Goal: Navigation & Orientation: Find specific page/section

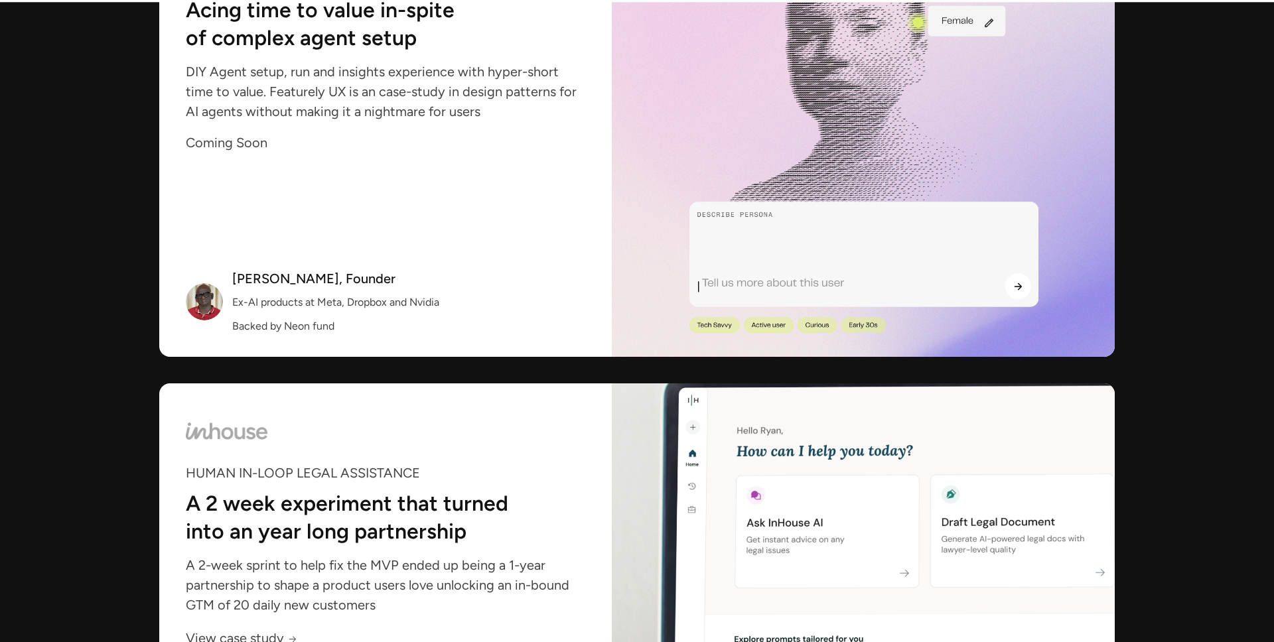
scroll to position [1538, 0]
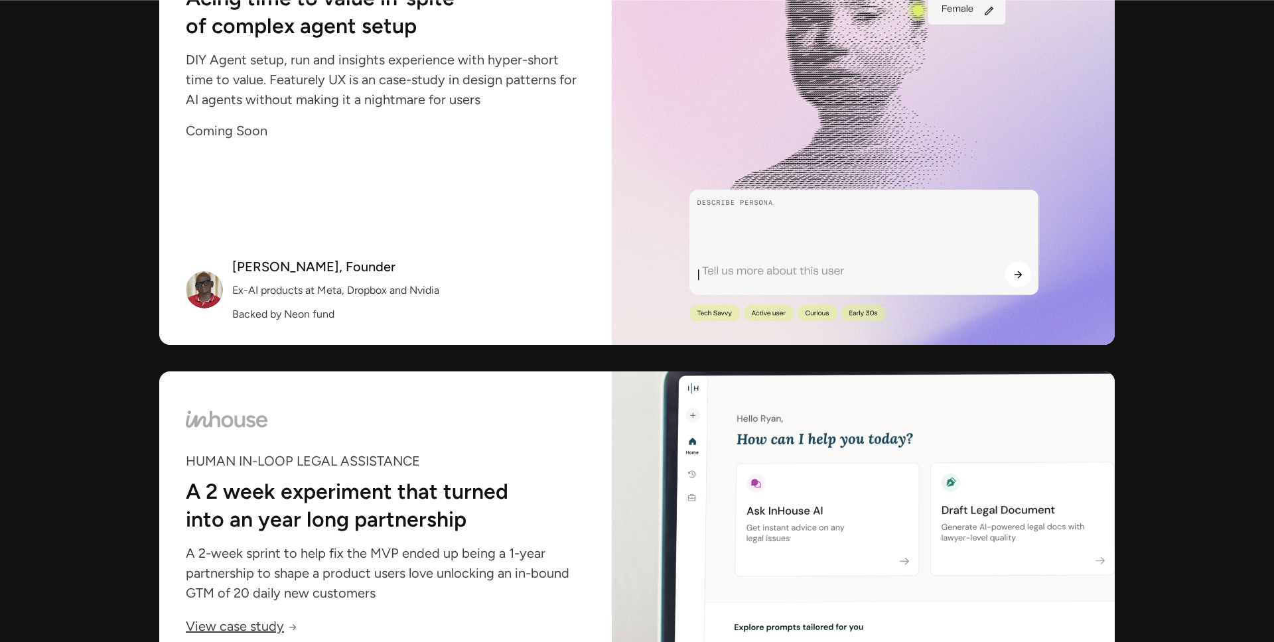
click at [732, 201] on img at bounding box center [863, 111] width 503 height 467
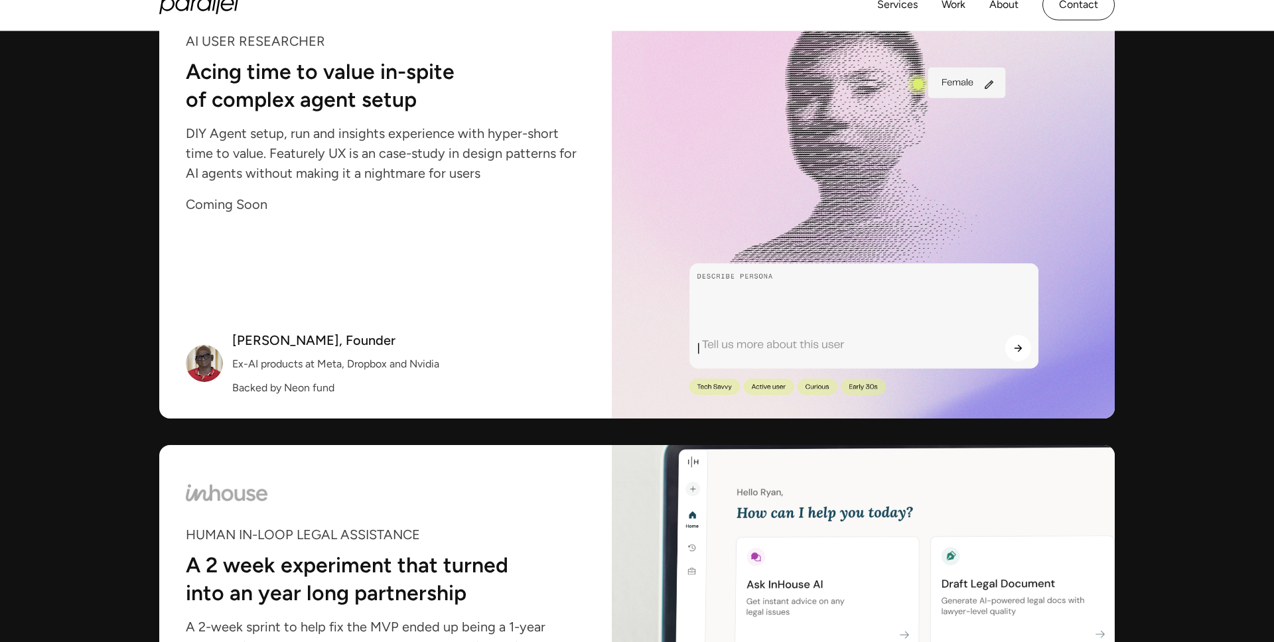
scroll to position [1454, 0]
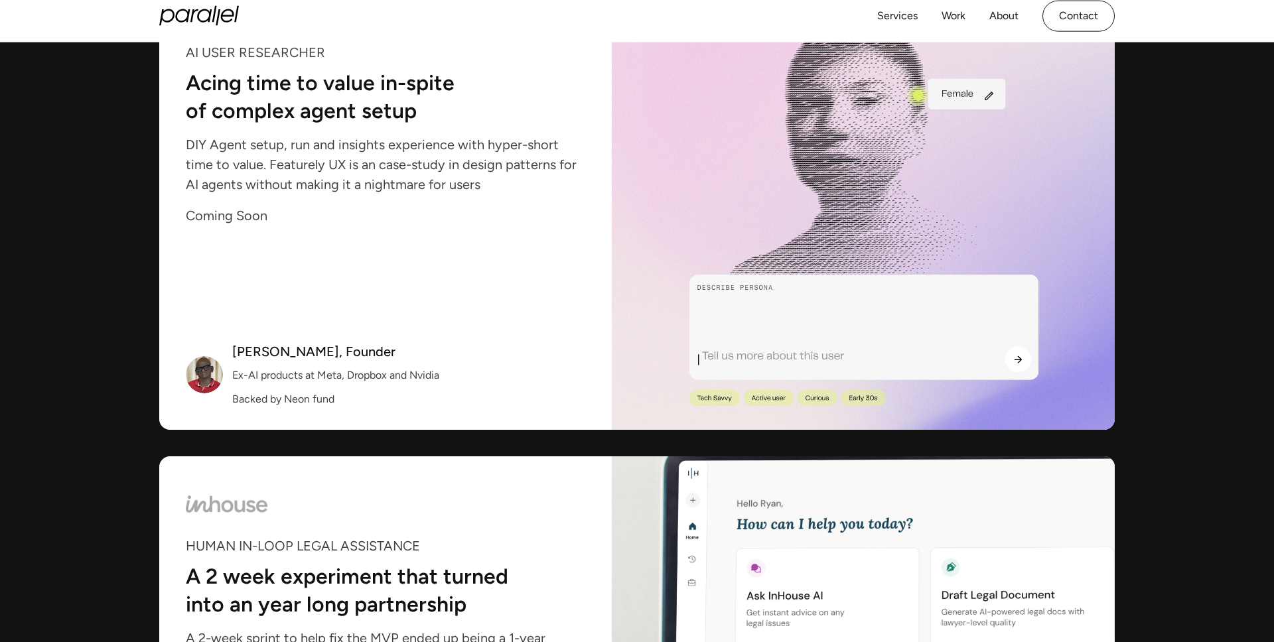
click at [758, 200] on img at bounding box center [863, 196] width 503 height 467
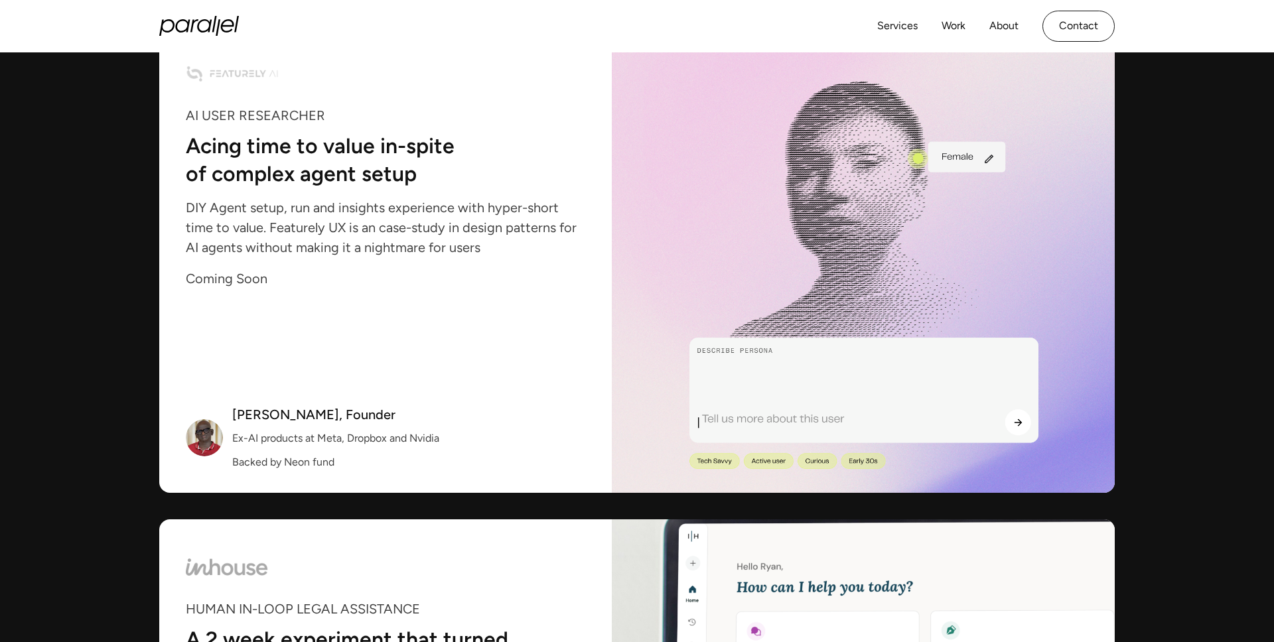
scroll to position [1329, 0]
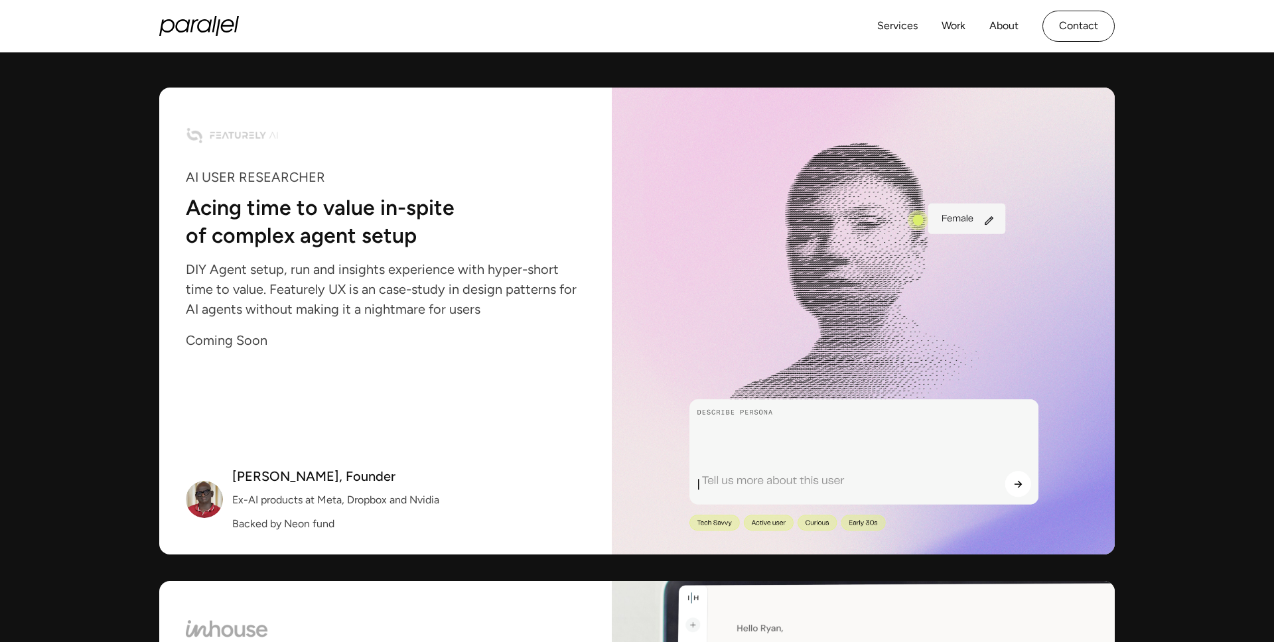
click at [772, 203] on img at bounding box center [863, 321] width 503 height 467
click at [814, 262] on img at bounding box center [863, 321] width 503 height 467
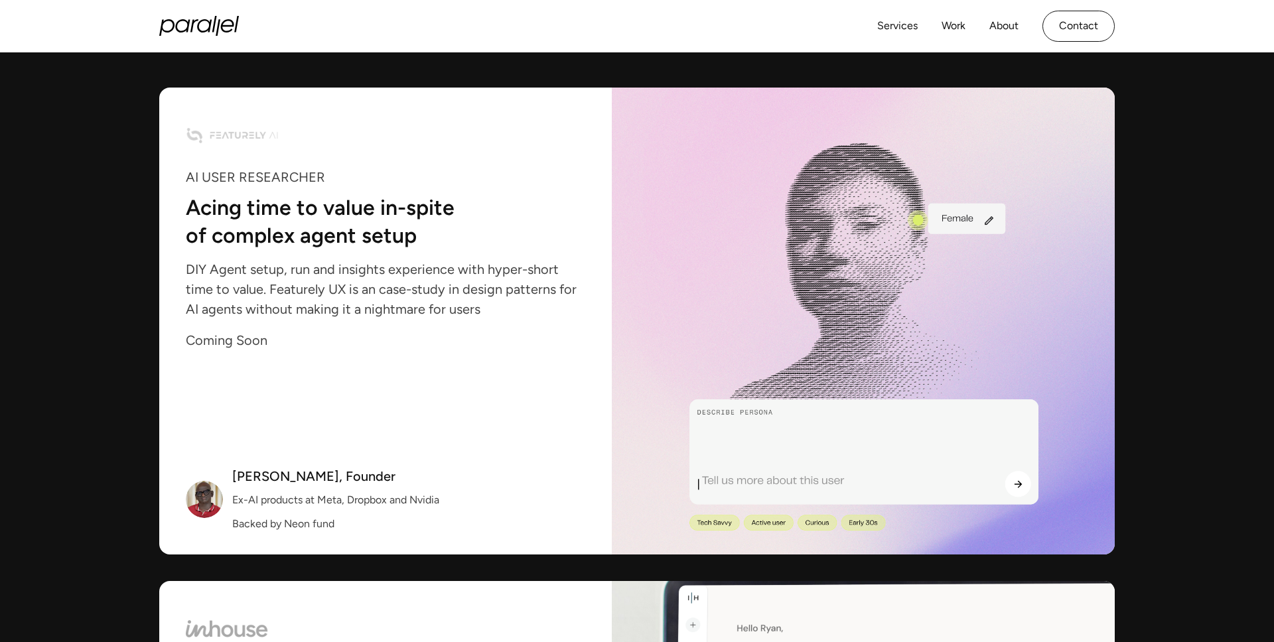
click at [814, 262] on img at bounding box center [863, 321] width 503 height 467
click at [872, 248] on img at bounding box center [863, 321] width 503 height 467
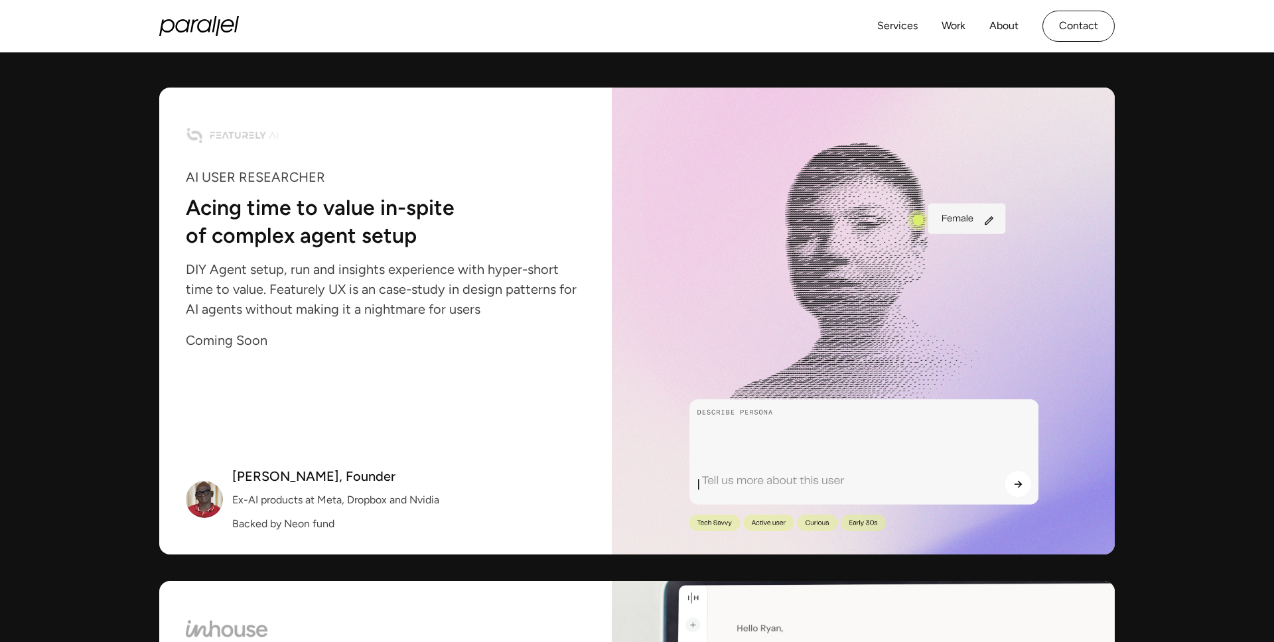
click at [872, 248] on img at bounding box center [863, 321] width 503 height 467
click at [857, 265] on img at bounding box center [863, 321] width 503 height 467
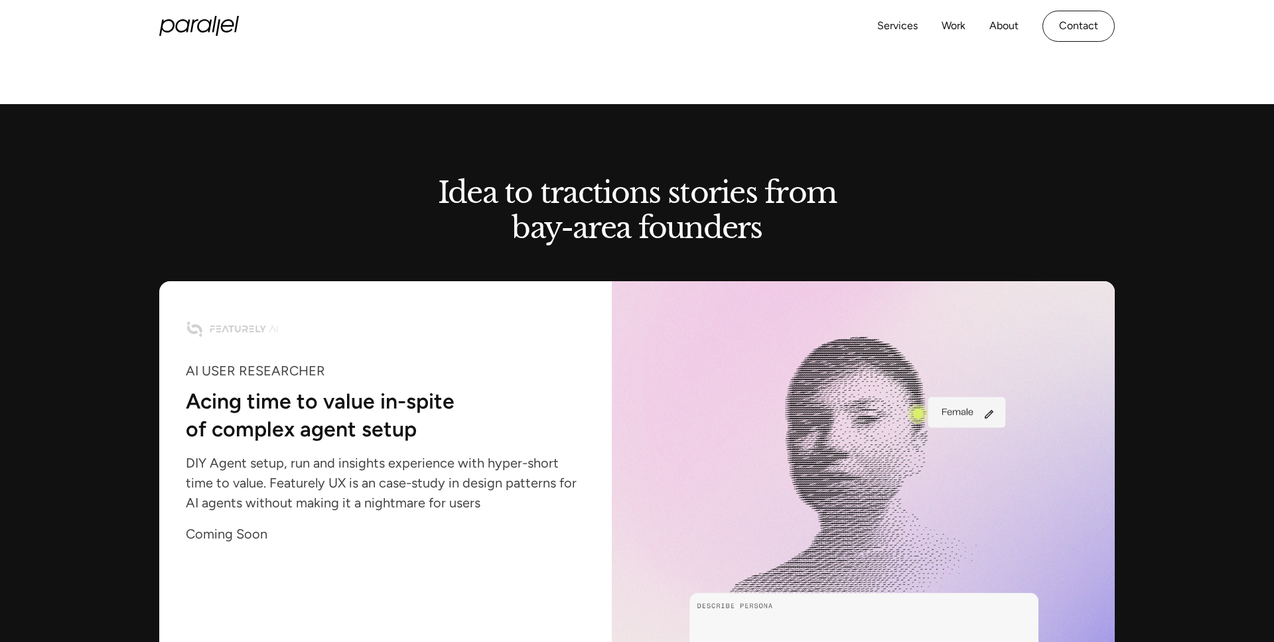
scroll to position [500, 0]
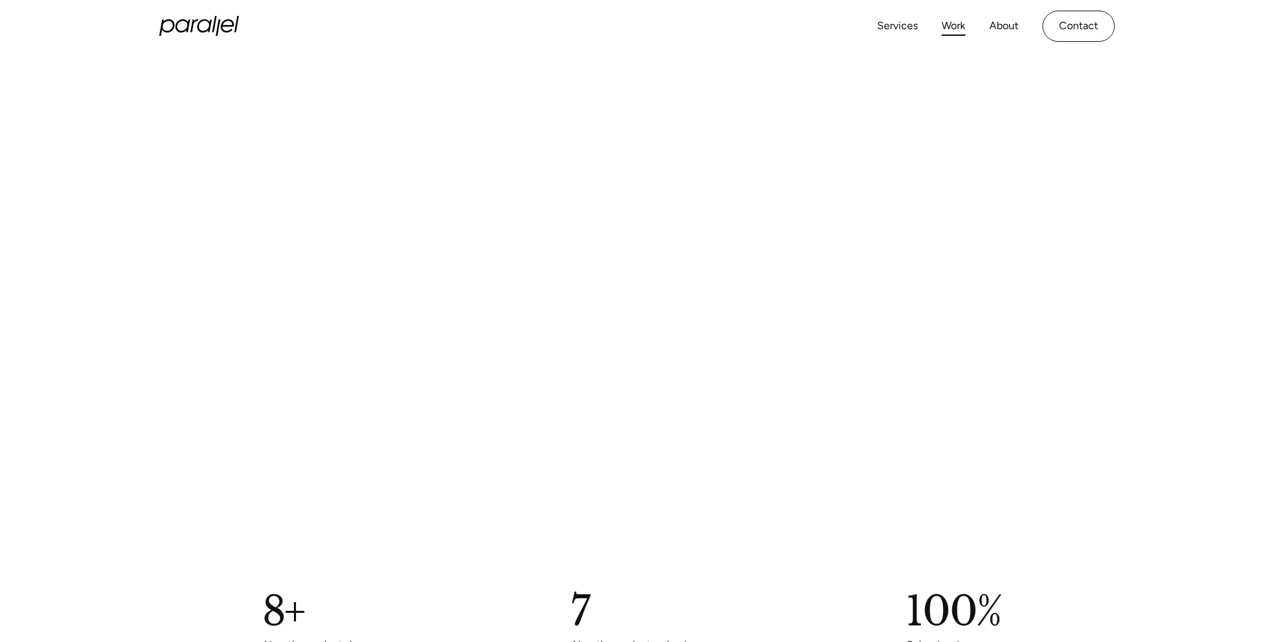
click at [948, 25] on link "Work" at bounding box center [953, 26] width 24 height 19
